Goal: Navigation & Orientation: Find specific page/section

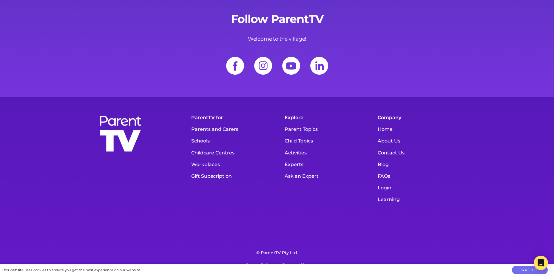
scroll to position [8383, 0]
drag, startPoint x: 534, startPoint y: 270, endPoint x: 527, endPoint y: 264, distance: 9.3
click at [525, 272] on button "Got it!" at bounding box center [530, 270] width 36 height 9
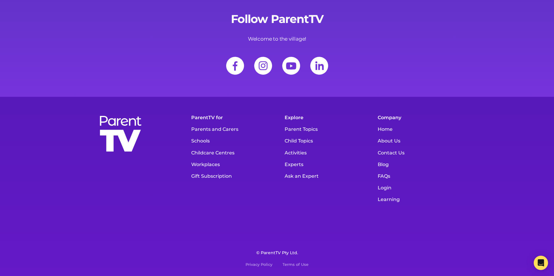
click at [393, 142] on link "About Us" at bounding box center [417, 141] width 84 height 12
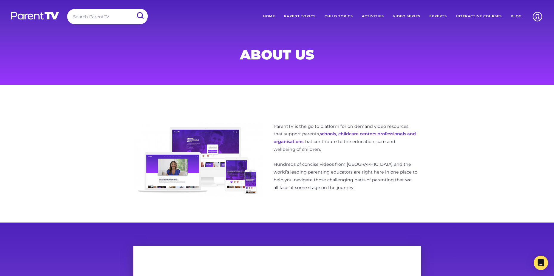
click at [271, 15] on link "Home" at bounding box center [269, 16] width 21 height 15
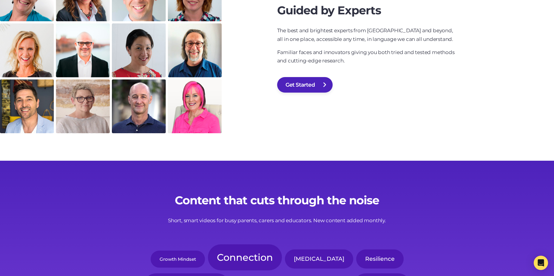
scroll to position [7040, 0]
